Goal: Task Accomplishment & Management: Manage account settings

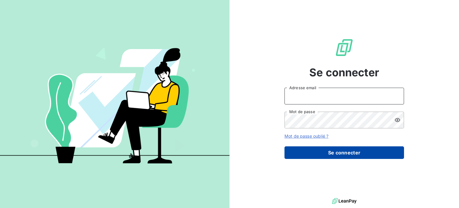
type input "[PERSON_NAME][EMAIL_ADDRESS][DOMAIN_NAME]"
click at [346, 150] on button "Se connecter" at bounding box center [345, 152] width 120 height 13
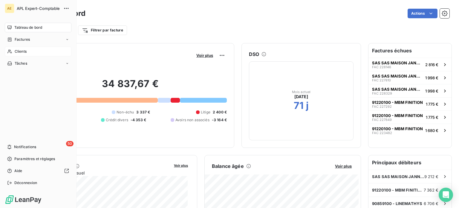
click at [20, 51] on span "Clients" at bounding box center [21, 51] width 12 height 5
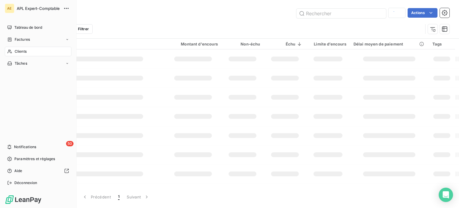
type input "romarine"
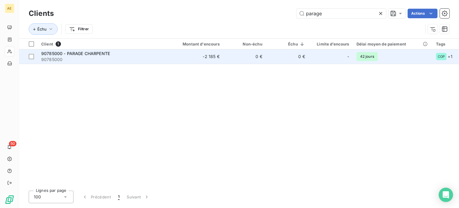
type input "parage"
click at [97, 54] on span "90785000 - PARAGE CHARPENTE" at bounding box center [75, 53] width 69 height 5
